Goal: Transaction & Acquisition: Download file/media

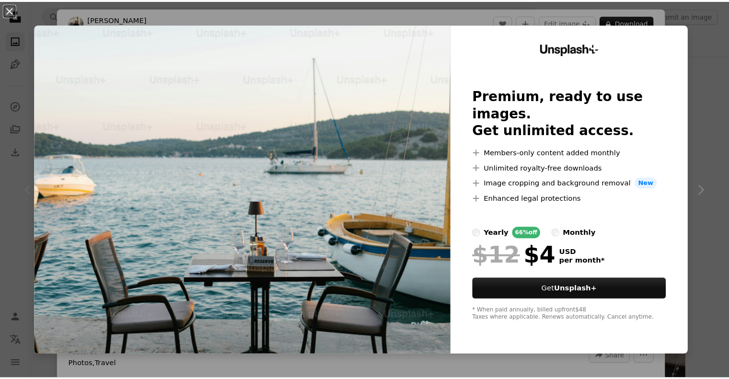
scroll to position [192, 0]
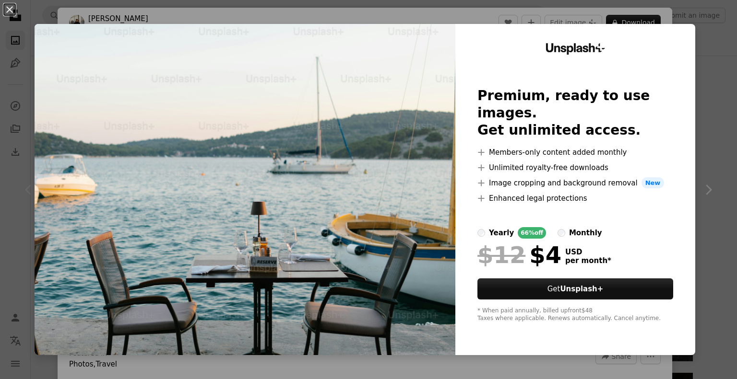
click at [702, 58] on div "An X shape Unsplash+ Premium, ready to use images. Get unlimited access. A plus…" at bounding box center [368, 189] width 737 height 379
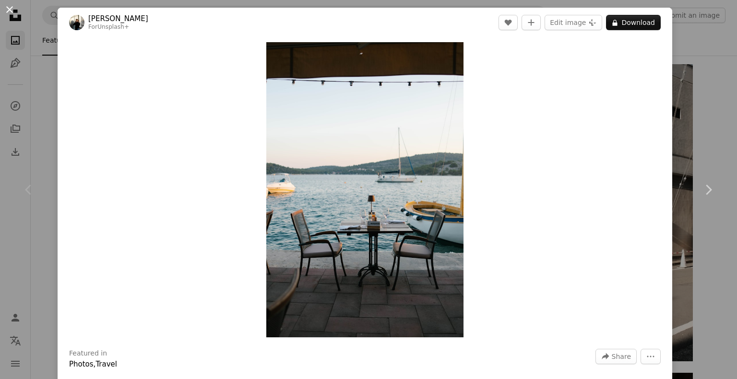
click at [13, 6] on button "An X shape" at bounding box center [10, 10] width 12 height 12
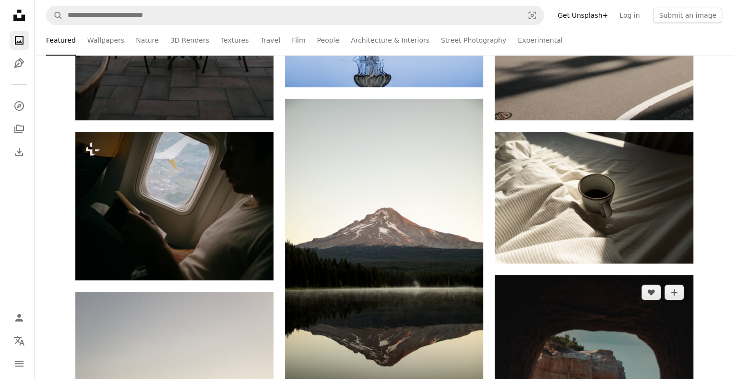
scroll to position [384, 0]
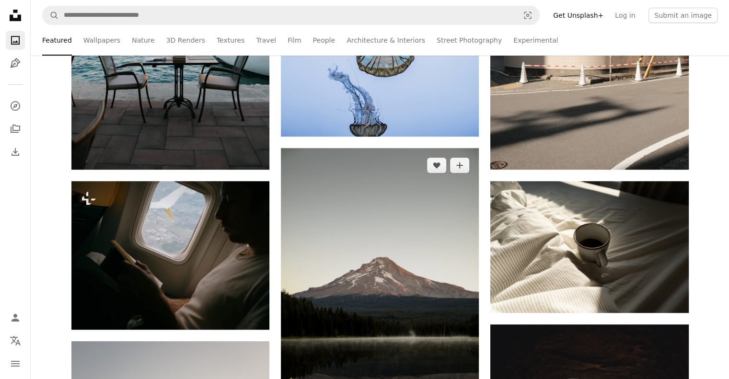
click at [392, 243] on img at bounding box center [380, 296] width 198 height 297
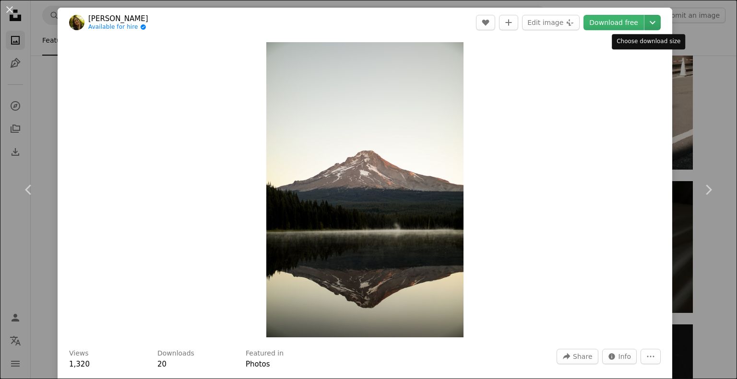
click at [644, 19] on icon "Chevron down" at bounding box center [651, 23] width 15 height 12
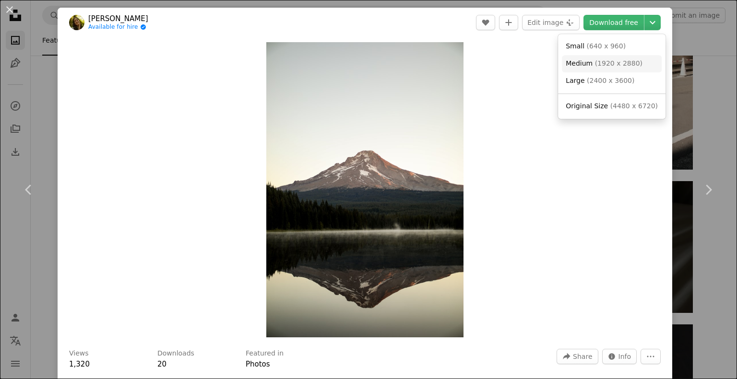
click at [595, 65] on span "( 1920 x 2880 )" at bounding box center [618, 63] width 47 height 8
